Goal: Information Seeking & Learning: Learn about a topic

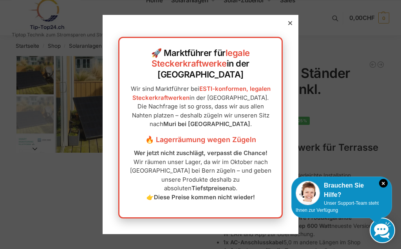
click at [290, 25] on icon at bounding box center [290, 23] width 4 height 4
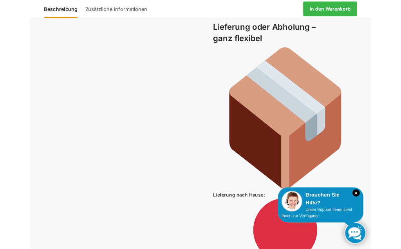
scroll to position [1391, 0]
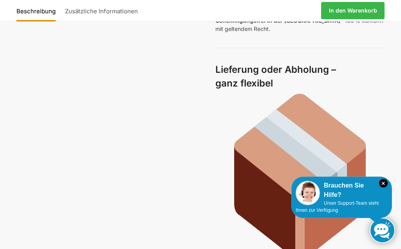
click at [285, 74] on h3 "Lieferung oder Abholung – ganz flexibel" at bounding box center [301, 76] width 170 height 27
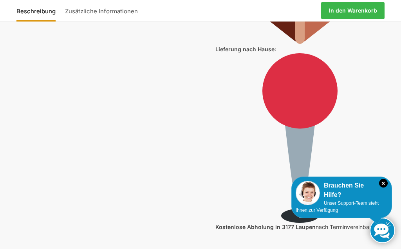
scroll to position [1609, 0]
click at [303, 85] on img at bounding box center [301, 139] width 170 height 170
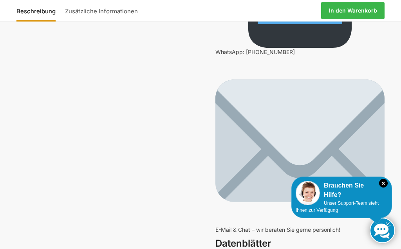
scroll to position [2728, 0]
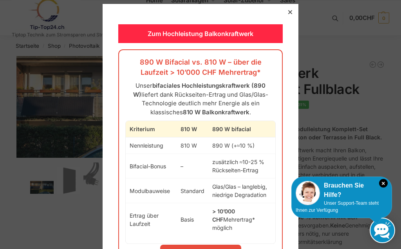
click at [285, 11] on div "Zum Hochleistung Balkonkraftwerk 890 W Bifacial vs. 810 W – über die Laufzeit >…" at bounding box center [201, 155] width 196 height 303
click at [284, 3] on div at bounding box center [200, 124] width 401 height 249
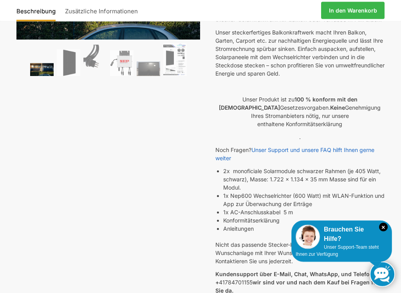
click at [385, 227] on icon "×" at bounding box center [383, 227] width 9 height 9
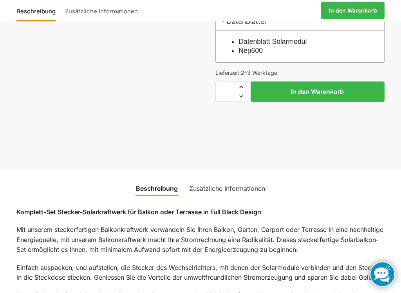
scroll to position [423, 0]
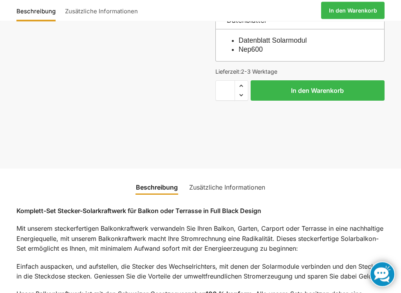
click at [374, 210] on p "Komplett-Set Stecker-Solarkraftwerk für Balkon oder Terrasse in Full Black Desi…" at bounding box center [200, 212] width 368 height 10
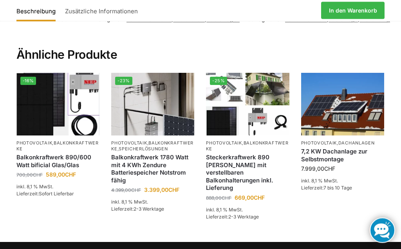
scroll to position [1254, 0]
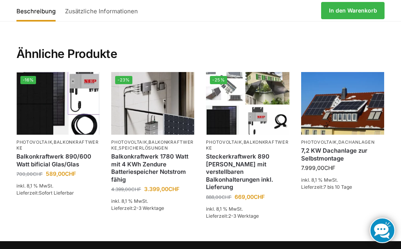
click at [352, 140] on link "Dachanlagen" at bounding box center [357, 142] width 36 height 5
click at [356, 99] on img at bounding box center [342, 103] width 83 height 62
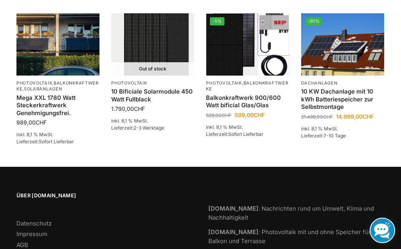
scroll to position [727, 0]
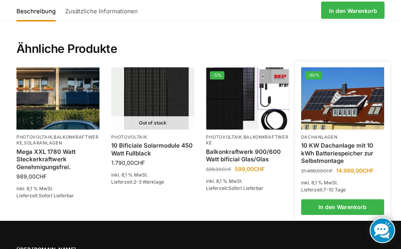
click at [350, 142] on link "10 KW Dachanlage mit 10 kWh Batteriespeicher zur Selbstmontage" at bounding box center [342, 153] width 83 height 23
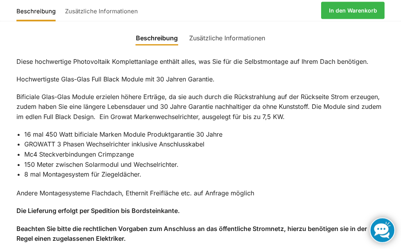
scroll to position [441, 0]
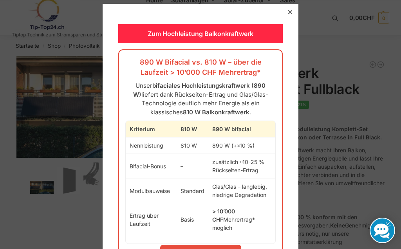
click at [283, 16] on div "Zum Hochleistung Balkonkraftwerk 890 W Bifacial vs. 810 W – über die Laufzeit >…" at bounding box center [201, 155] width 196 height 303
click at [293, 10] on div at bounding box center [290, 12] width 7 height 7
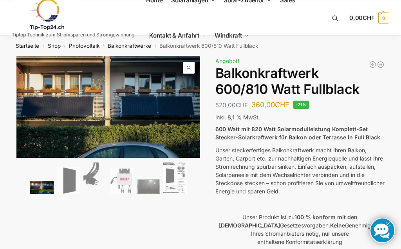
click at [287, 8] on link "Sales" at bounding box center [288, 0] width 22 height 35
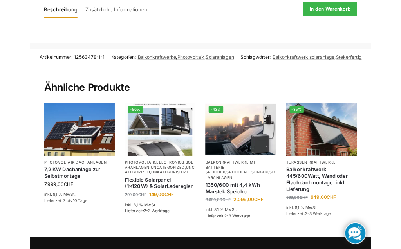
scroll to position [1228, 0]
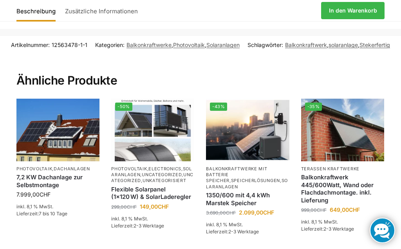
click at [42, 10] on link "Beschreibung" at bounding box center [37, 10] width 43 height 19
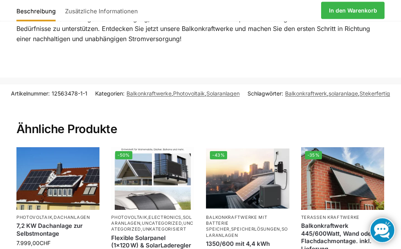
scroll to position [1179, 0]
click at [67, 171] on img at bounding box center [57, 178] width 83 height 62
click at [67, 168] on img at bounding box center [57, 178] width 83 height 62
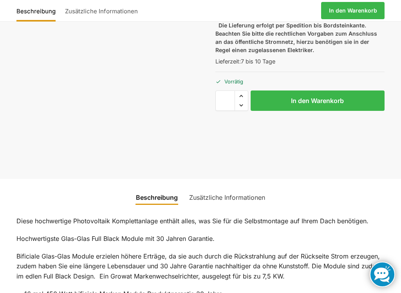
scroll to position [347, 0]
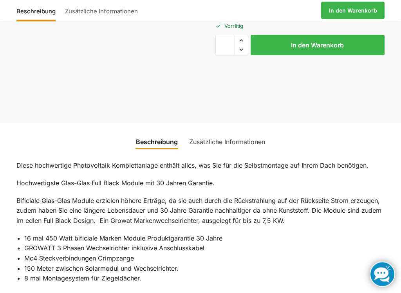
click at [169, 138] on link "Beschreibung" at bounding box center [156, 142] width 51 height 19
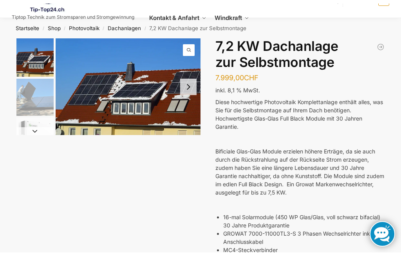
scroll to position [0, 0]
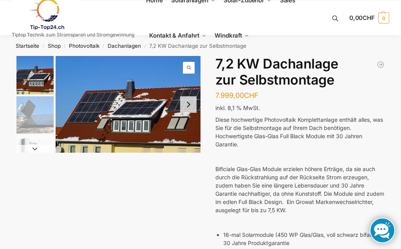
click at [223, 44] on link "Windkraft" at bounding box center [232, 35] width 41 height 35
click at [34, 149] on button "Next slide" at bounding box center [34, 149] width 37 height 8
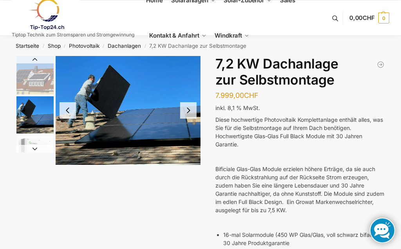
click at [191, 107] on button "Next slide" at bounding box center [188, 110] width 16 height 16
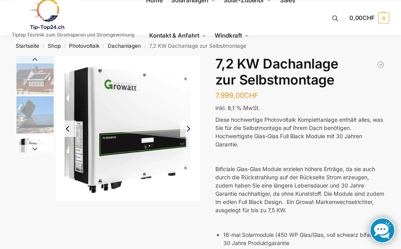
click at [195, 126] on button "Next slide" at bounding box center [188, 129] width 16 height 16
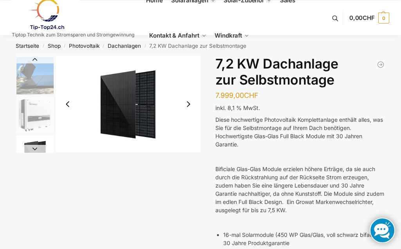
click at [189, 107] on button "Next slide" at bounding box center [188, 104] width 16 height 16
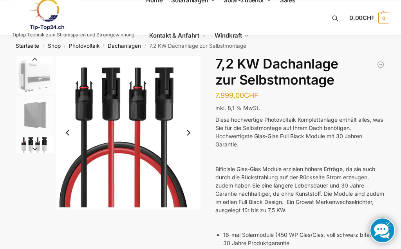
click at [192, 128] on button "Next slide" at bounding box center [188, 133] width 16 height 16
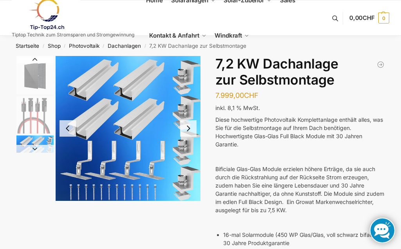
click at [191, 131] on button "Next slide" at bounding box center [188, 128] width 16 height 16
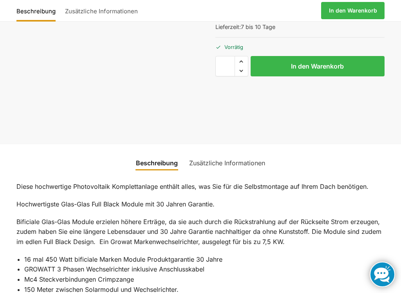
scroll to position [328, 0]
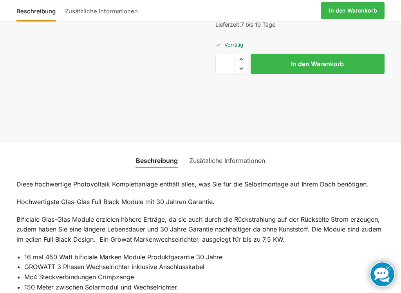
click at [246, 162] on link "Zusätzliche Informationen" at bounding box center [227, 160] width 85 height 19
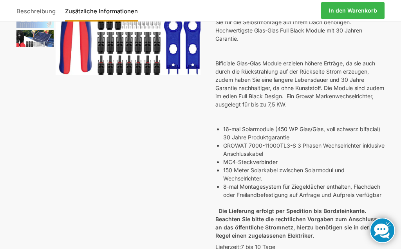
scroll to position [0, 0]
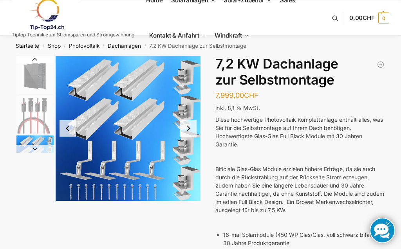
click at [34, 56] on button "Previous slide" at bounding box center [34, 60] width 37 height 8
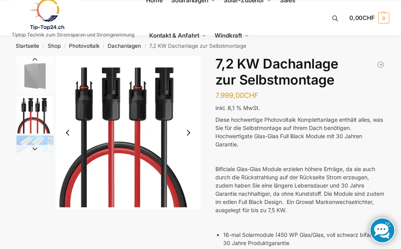
click at [36, 49] on link "Startseite" at bounding box center [28, 46] width 24 height 6
click at [34, 57] on button "Previous slide" at bounding box center [34, 60] width 37 height 8
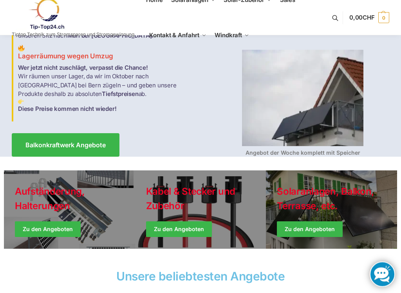
scroll to position [77, 0]
click at [103, 138] on link "Balkonkraftwerk Angebote" at bounding box center [66, 145] width 108 height 24
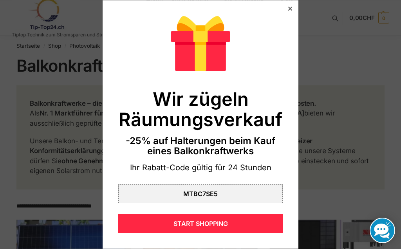
click at [289, 0] on div at bounding box center [200, 124] width 401 height 249
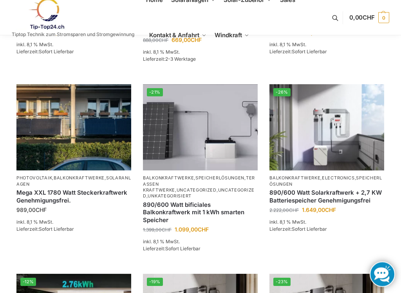
scroll to position [477, 0]
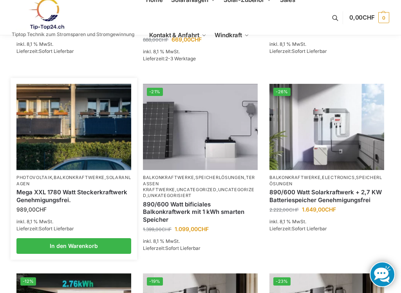
click at [84, 189] on link "Mega XXL 1780 Watt Steckerkraftwerk Genehmigungsfrei." at bounding box center [73, 196] width 115 height 15
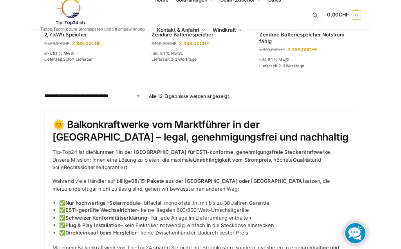
scroll to position [847, 0]
